Goal: Task Accomplishment & Management: Manage account settings

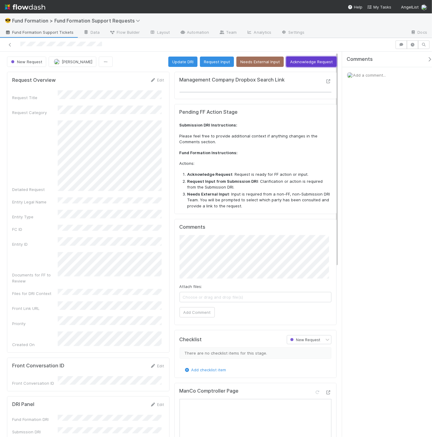
click at [325, 60] on button "Acknowledge Request" at bounding box center [311, 62] width 50 height 10
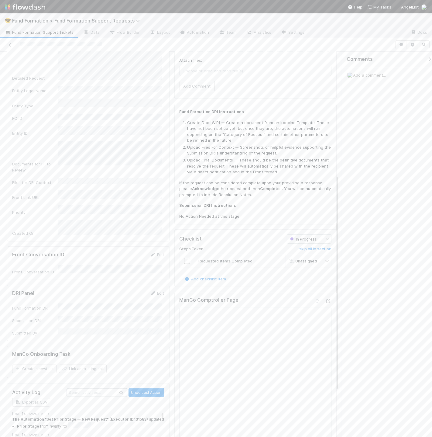
scroll to position [222, 0]
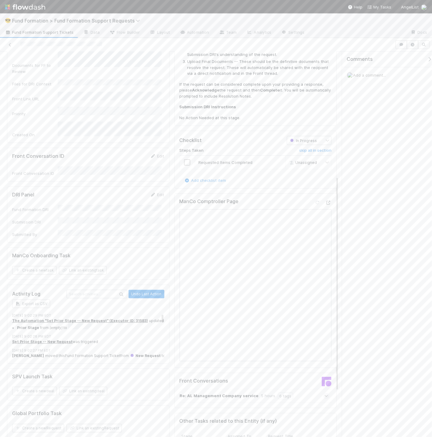
click at [217, 178] on link "Add checklist item" at bounding box center [205, 180] width 42 height 5
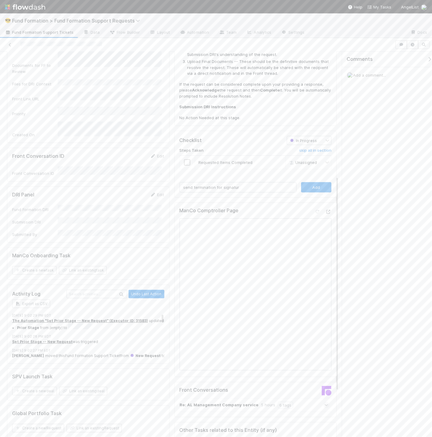
type input "send termination for signature"
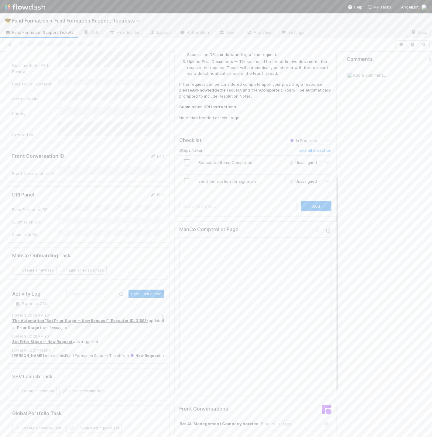
drag, startPoint x: 245, startPoint y: 199, endPoint x: 239, endPoint y: 202, distance: 6.4
click at [239, 202] on div "Checklist In Progress Steps Taken skip all in section Requested Items Completed…" at bounding box center [255, 174] width 163 height 86
click at [237, 201] on input "text" at bounding box center [238, 206] width 117 height 10
type input "work with finance to reverse the $5.5k payment"
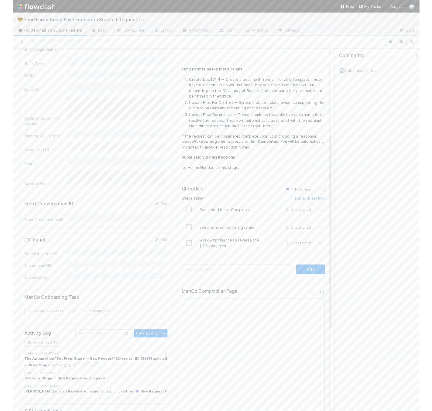
scroll to position [0, 0]
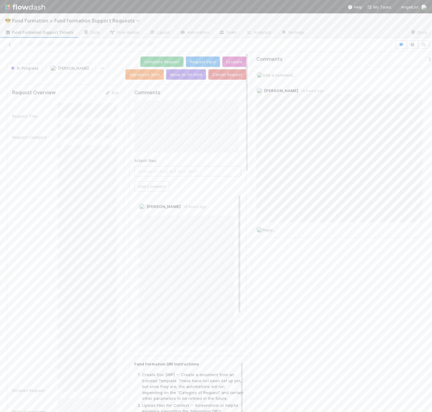
drag, startPoint x: 50, startPoint y: 41, endPoint x: 48, endPoint y: 33, distance: 8.7
click at [49, 40] on div at bounding box center [197, 44] width 390 height 9
click at [48, 33] on span "Fund Formation Support Tickets" at bounding box center [39, 32] width 69 height 6
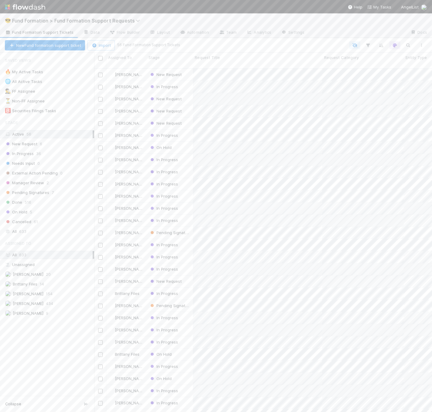
scroll to position [343, 333]
click at [184, 73] on div "New Request" at bounding box center [170, 75] width 46 height 12
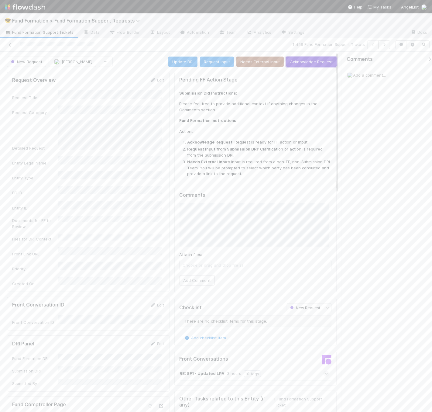
click at [318, 63] on button "Acknowledge Request" at bounding box center [311, 62] width 50 height 10
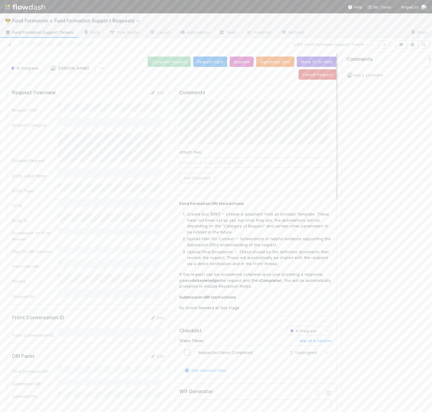
click at [204, 158] on div "Attach files: Choose or drag and drop file(s) Add Comment" at bounding box center [256, 142] width 152 height 82
click at [205, 173] on button "Add Comment" at bounding box center [197, 178] width 35 height 10
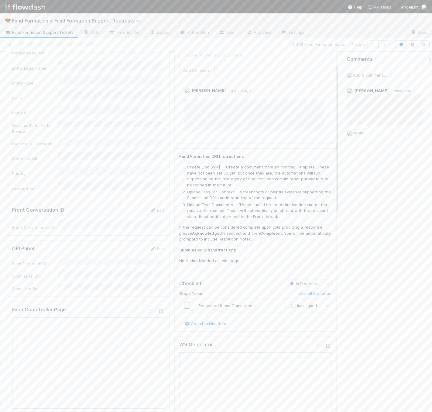
scroll to position [316, 0]
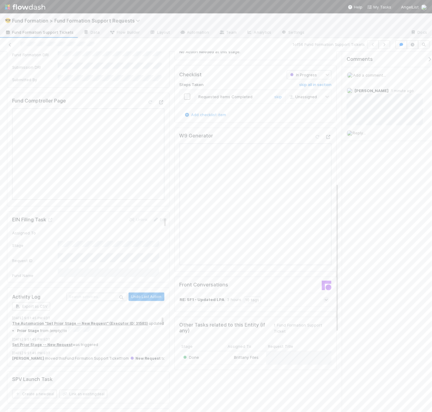
click at [185, 94] on input "checkbox" at bounding box center [187, 97] width 6 height 6
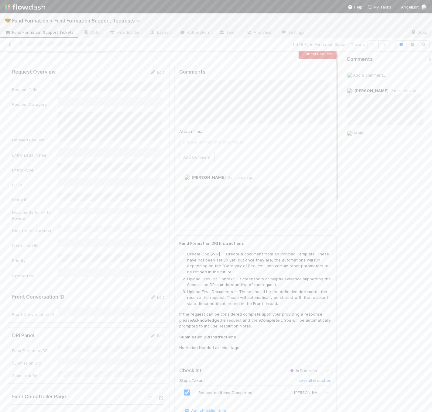
scroll to position [0, 0]
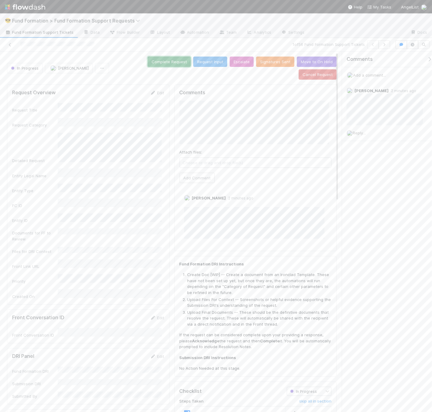
click at [148, 63] on button "Complete Request" at bounding box center [169, 62] width 43 height 10
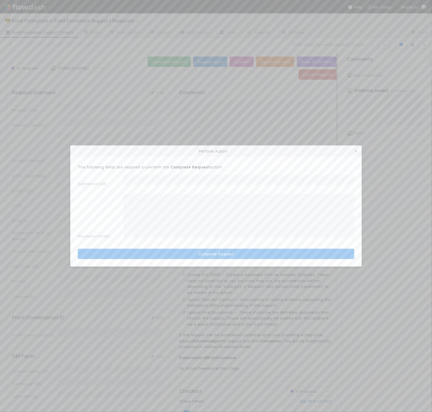
drag, startPoint x: 222, startPoint y: 264, endPoint x: 221, endPoint y: 250, distance: 14.6
click at [222, 264] on div "Perform Action The following fields are required to perform the Complete Reques…" at bounding box center [216, 206] width 432 height 412
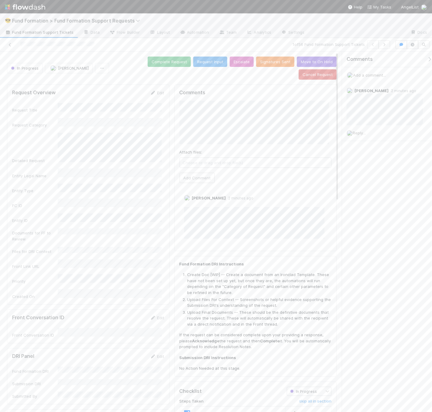
click at [222, 256] on div "Fund Formation DRI Instructions Create Doc [WIP] -- Create a document from an I…" at bounding box center [255, 316] width 163 height 121
click at [148, 66] on button "Complete Request" at bounding box center [169, 62] width 43 height 10
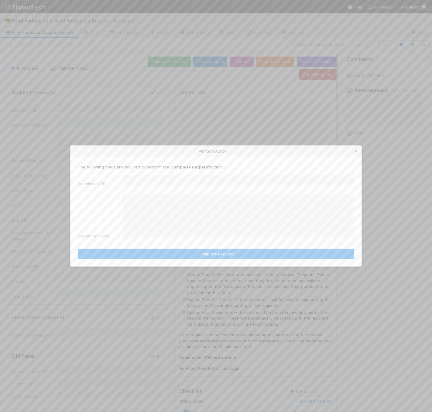
click at [356, 153] on icon at bounding box center [356, 151] width 6 height 4
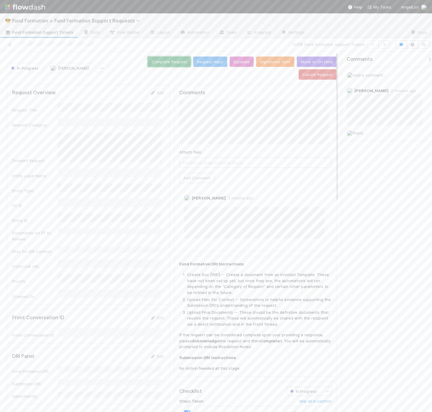
scroll to position [1, 0]
click at [153, 90] on icon at bounding box center [153, 92] width 6 height 4
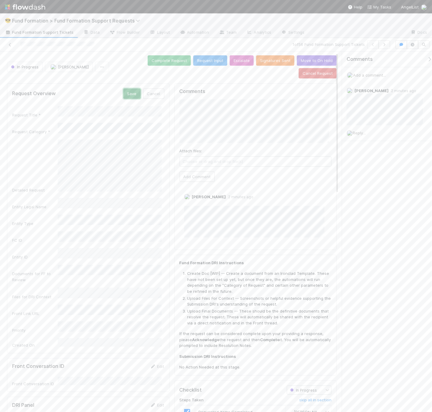
click at [135, 88] on button "Save" at bounding box center [131, 93] width 17 height 10
click at [148, 55] on button "Complete Request" at bounding box center [169, 60] width 43 height 10
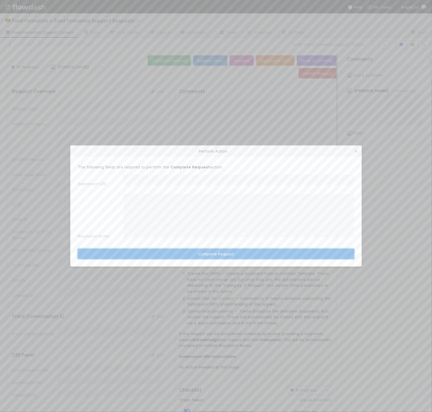
click at [223, 249] on button "Complete Request" at bounding box center [216, 254] width 277 height 10
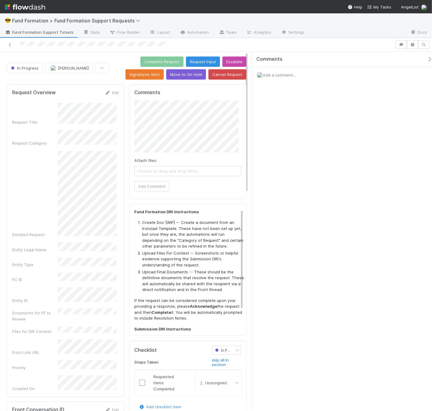
click at [319, 142] on div "Comments Add a comment..." at bounding box center [342, 232] width 180 height 360
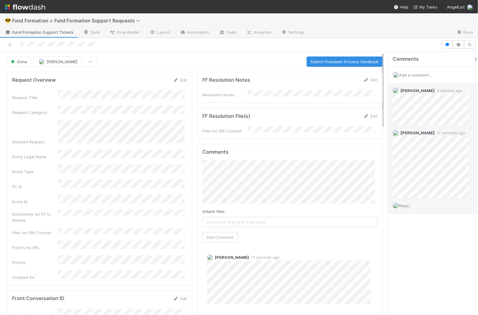
click at [411, 206] on span "Reply..." at bounding box center [405, 205] width 13 height 5
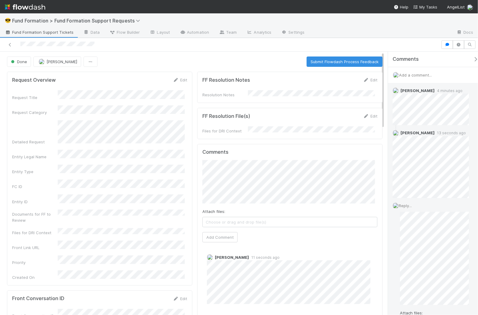
scroll to position [64, 0]
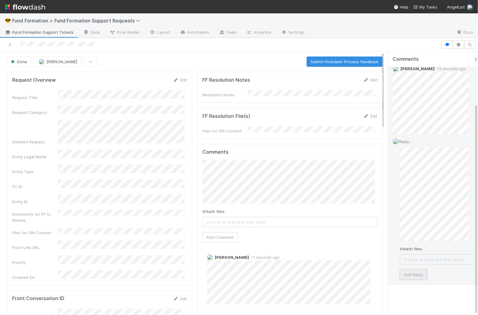
click at [409, 274] on button "Add Reply" at bounding box center [413, 275] width 27 height 10
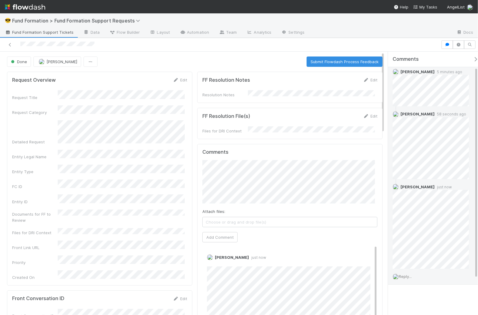
scroll to position [19, 0]
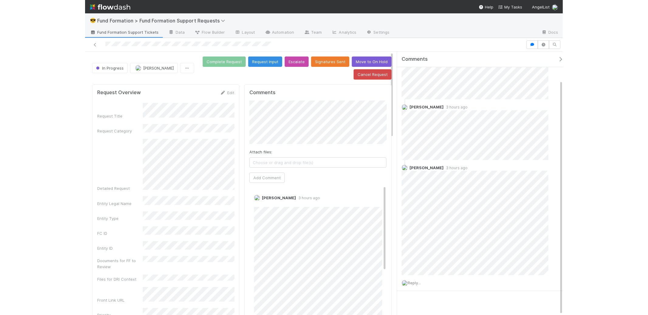
scroll to position [26, 0]
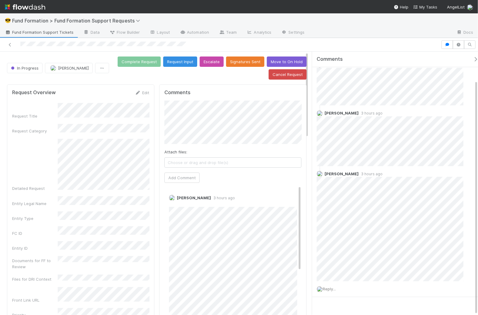
drag, startPoint x: 387, startPoint y: 146, endPoint x: 300, endPoint y: 147, distance: 87.2
click at [309, 147] on div "Comments Add a comment... [PERSON_NAME] 3 hours ago [PERSON_NAME] 3 hours ago […" at bounding box center [393, 183] width 169 height 263
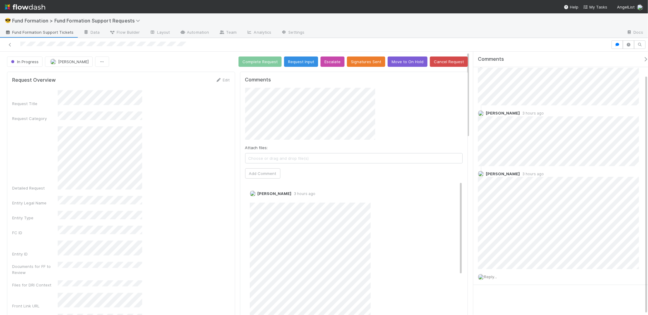
scroll to position [25, 0]
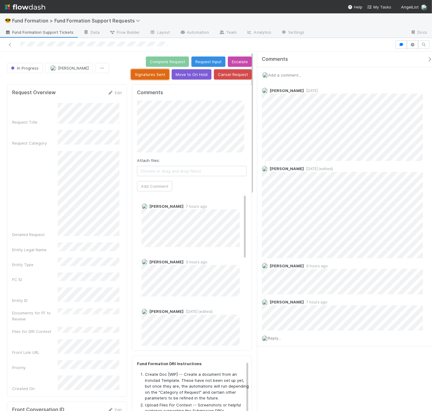
click at [154, 75] on button "Signatures Sent" at bounding box center [150, 74] width 38 height 10
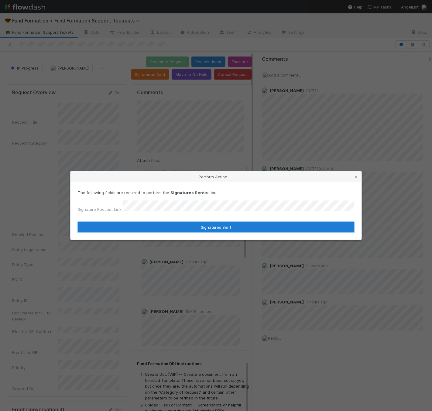
click at [205, 224] on button "Signatures Sent" at bounding box center [216, 227] width 277 height 10
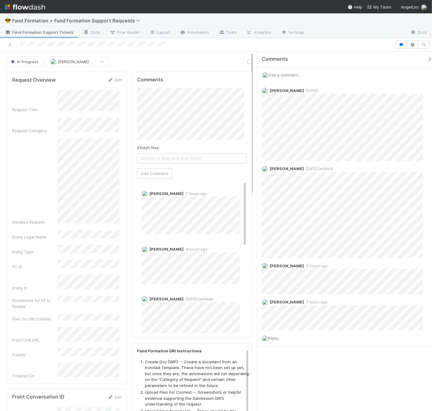
click at [33, 33] on span "Fund Formation Support Tickets" at bounding box center [39, 32] width 69 height 6
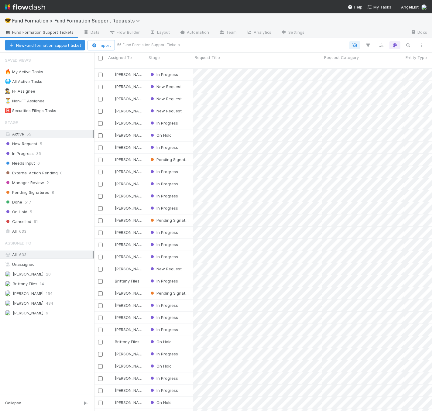
scroll to position [343, 333]
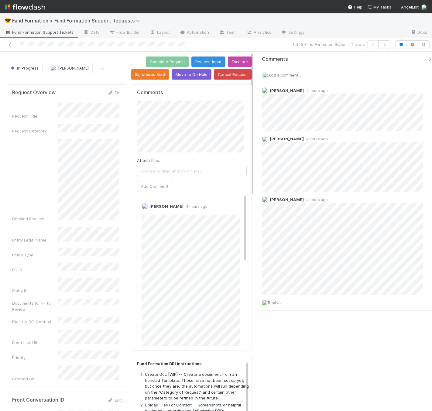
click at [293, 74] on span "Add a comment..." at bounding box center [284, 75] width 33 height 5
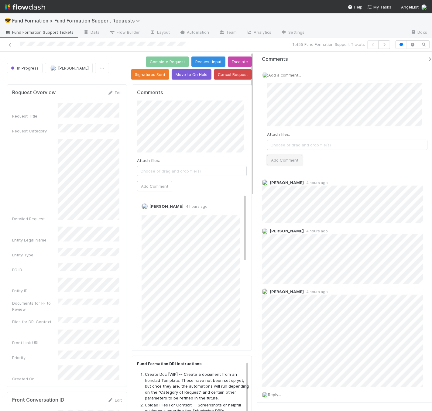
drag, startPoint x: 277, startPoint y: 163, endPoint x: 279, endPoint y: 159, distance: 5.2
click at [277, 163] on button "Add Comment" at bounding box center [284, 160] width 35 height 10
click at [386, 43] on icon "button" at bounding box center [384, 45] width 6 height 4
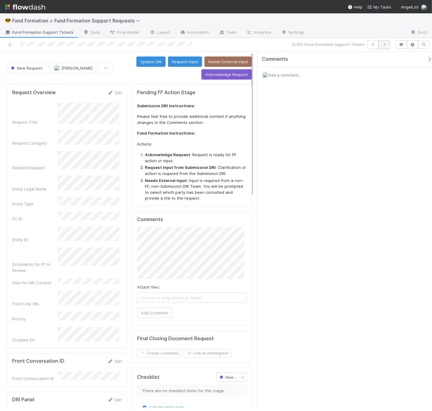
click at [385, 45] on icon "button" at bounding box center [384, 45] width 6 height 4
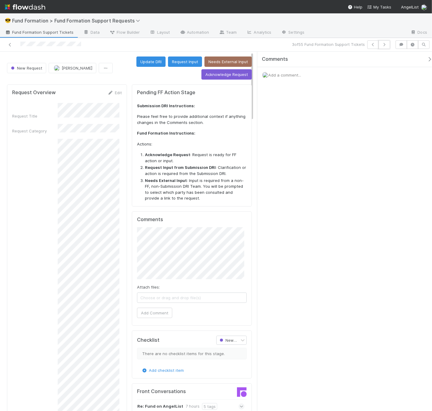
click at [383, 45] on icon "button" at bounding box center [384, 45] width 6 height 4
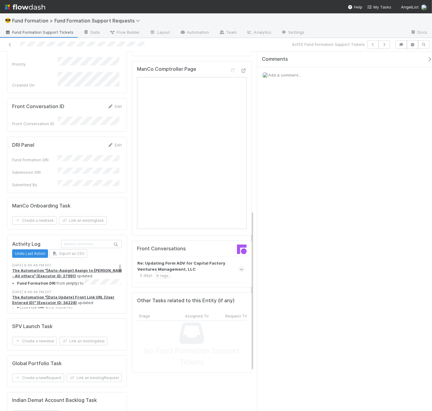
scroll to position [356, 0]
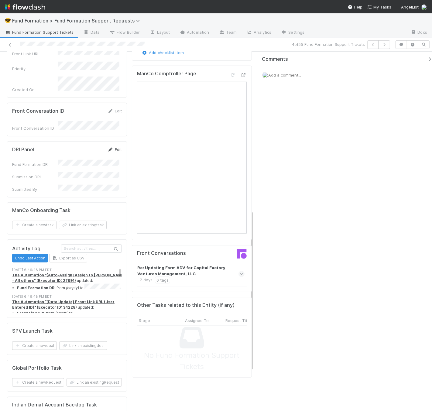
click at [118, 147] on link "Edit" at bounding box center [115, 149] width 14 height 5
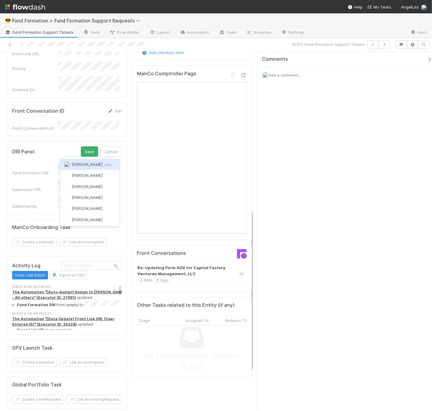
scroll to position [0, 0]
click at [83, 146] on button "Save" at bounding box center [89, 151] width 17 height 10
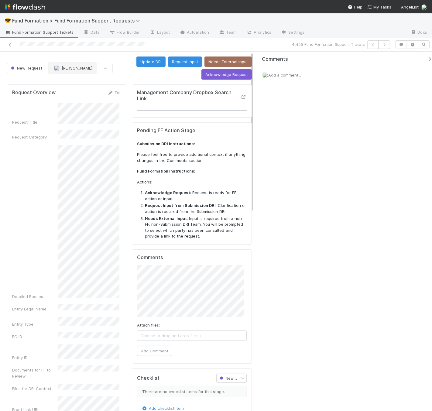
click at [80, 69] on span "[PERSON_NAME]" at bounding box center [77, 68] width 31 height 5
click at [234, 73] on button "Acknowledge Request" at bounding box center [226, 74] width 50 height 10
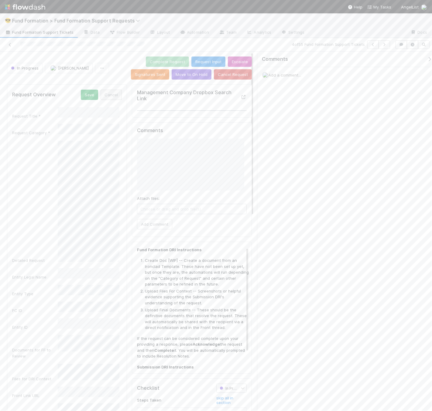
click at [111, 101] on form "Request Overview Save Cancel Request Title * Request Category * Detailed Reques…" at bounding box center [67, 263] width 110 height 347
click at [111, 98] on button "Cancel" at bounding box center [111, 95] width 21 height 10
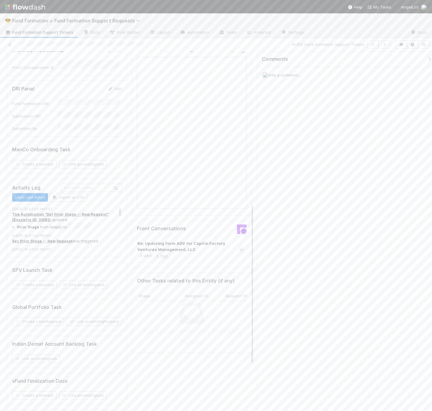
scroll to position [325, 0]
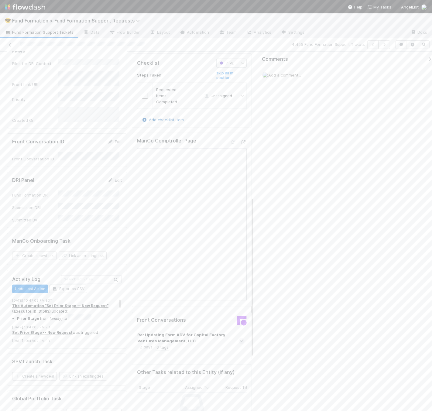
click at [166, 122] on div "Add checklist item" at bounding box center [192, 120] width 110 height 6
click at [166, 121] on link "Add checklist item" at bounding box center [163, 119] width 42 height 5
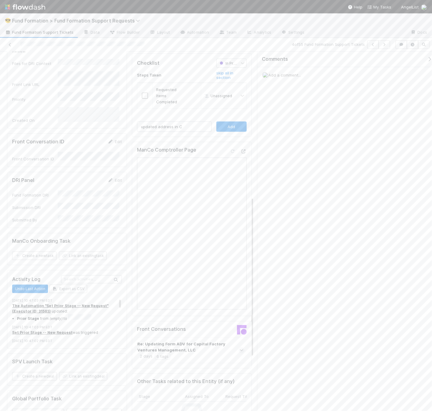
type input "updated address in CT"
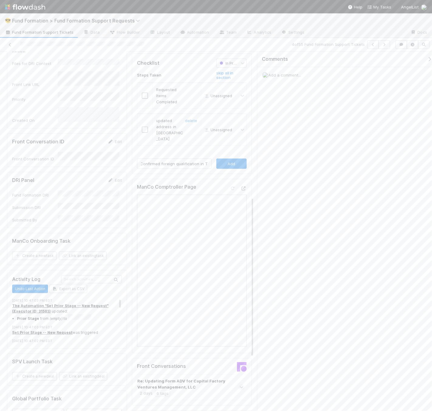
type input "Confirmed foreign qualification in TX"
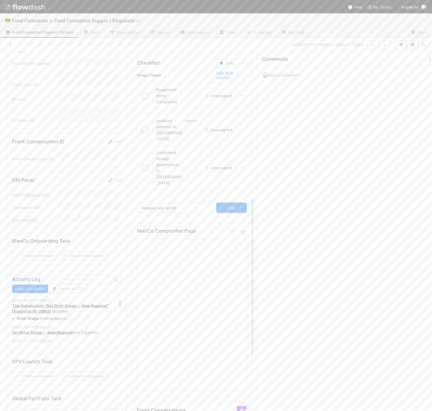
type input "Flagged adv update"
click at [145, 128] on input "checkbox" at bounding box center [145, 130] width 6 height 6
click at [143, 165] on input "checkbox" at bounding box center [145, 168] width 6 height 6
click at [142, 197] on input "checkbox" at bounding box center [145, 200] width 6 height 6
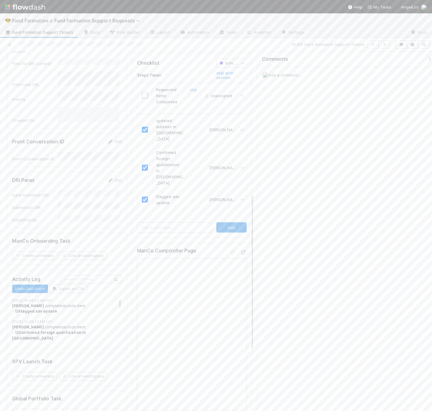
click at [142, 94] on input "checkbox" at bounding box center [145, 96] width 6 height 6
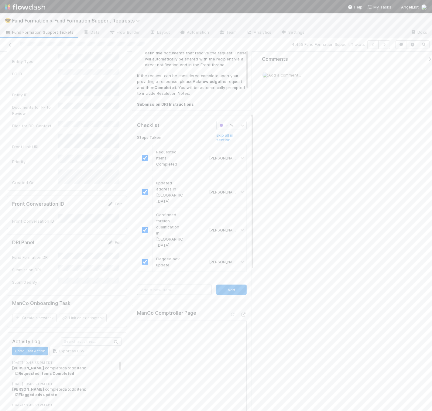
scroll to position [140, 0]
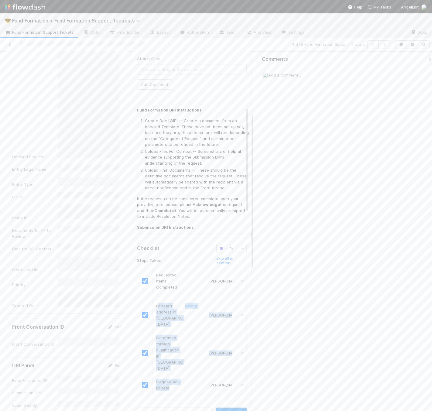
drag, startPoint x: 176, startPoint y: 371, endPoint x: 156, endPoint y: 307, distance: 67.3
click at [156, 307] on tbody "updated address in CT delete Rick Segers Confirmed foreign qualification in TX …" at bounding box center [191, 347] width 109 height 96
drag, startPoint x: 154, startPoint y: 305, endPoint x: 181, endPoint y: 369, distance: 68.9
click at [180, 369] on tbody "updated address in CT Rick Segers Confirmed foreign qualification in TX Rick Se…" at bounding box center [191, 347] width 109 height 96
copy tbody "updated address in CT Rick Segers Confirmed foreign qualification in TX Rick Se…"
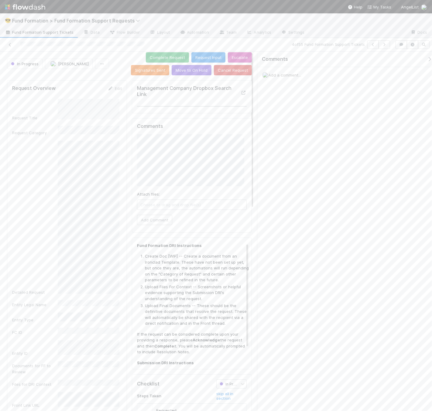
scroll to position [0, 0]
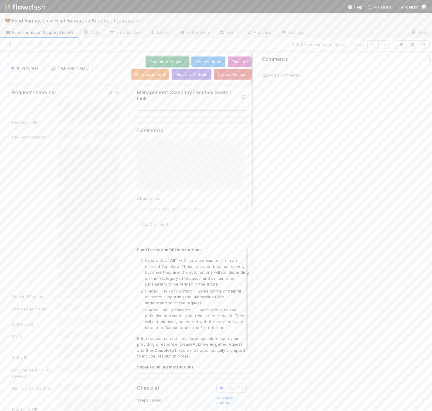
click at [146, 60] on button "Complete Request" at bounding box center [167, 62] width 43 height 10
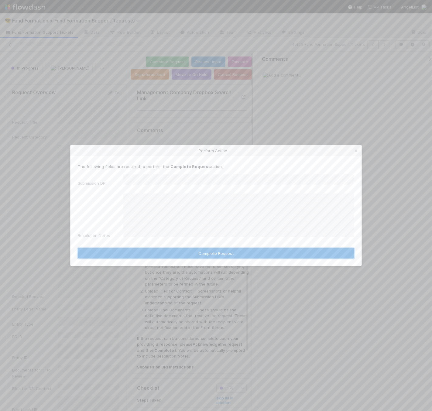
click at [218, 251] on button "Complete Request" at bounding box center [216, 253] width 277 height 10
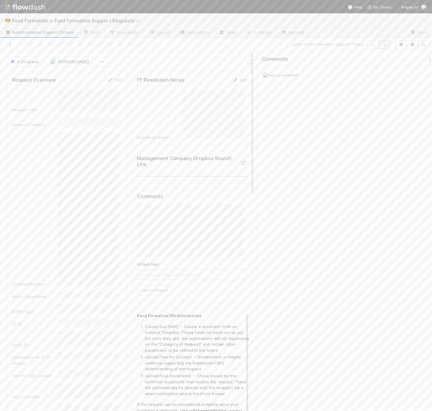
click at [387, 43] on icon "button" at bounding box center [384, 45] width 6 height 4
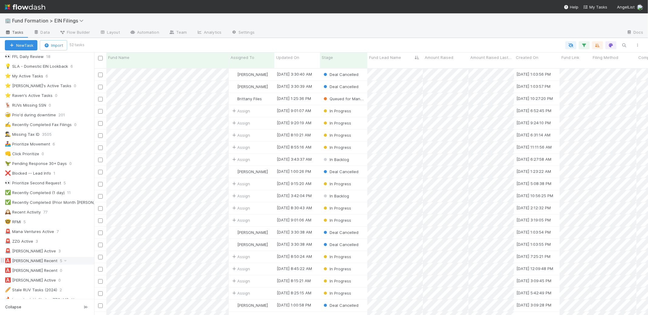
scroll to position [129, 0]
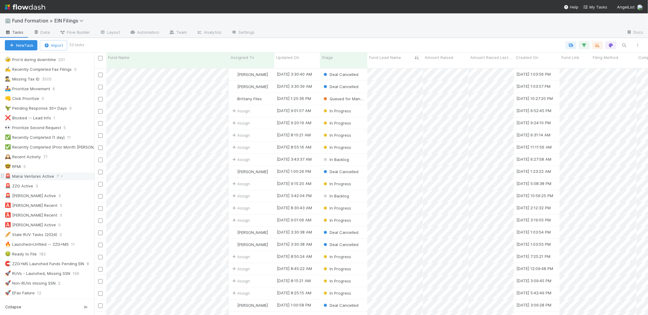
click at [75, 180] on div "🚨 Mana Ventures Active 7" at bounding box center [49, 177] width 89 height 8
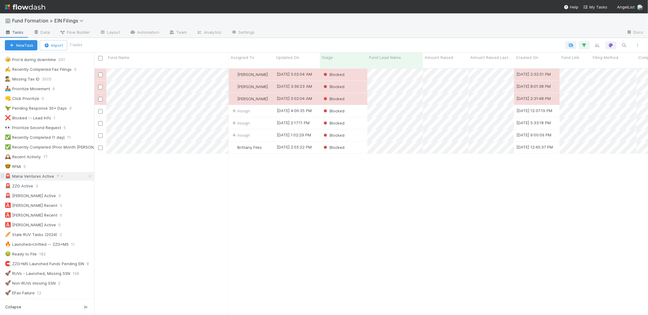
scroll to position [247, 549]
